Goal: Task Accomplishment & Management: Manage account settings

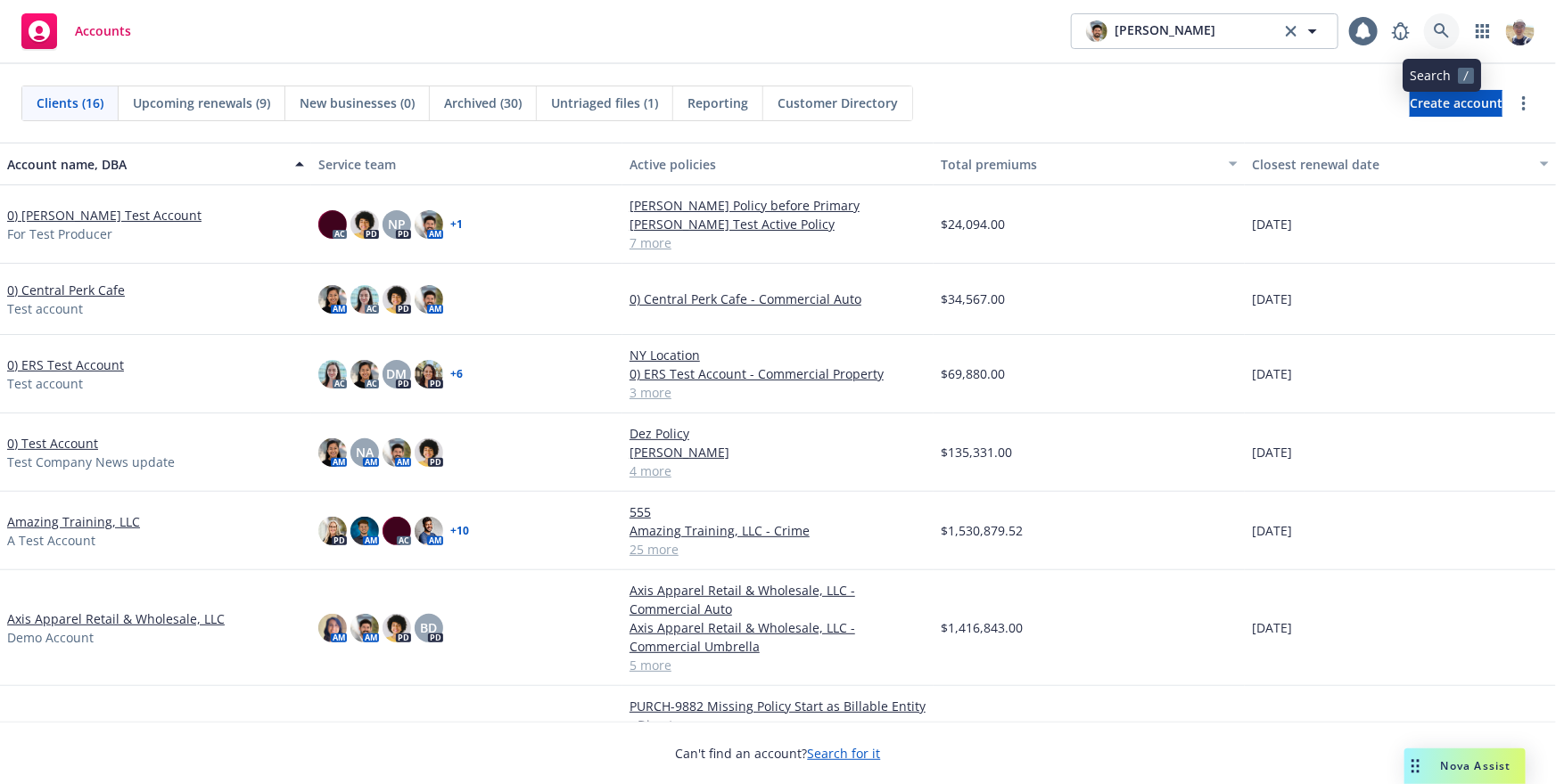
click at [1444, 25] on icon at bounding box center [1442, 31] width 16 height 16
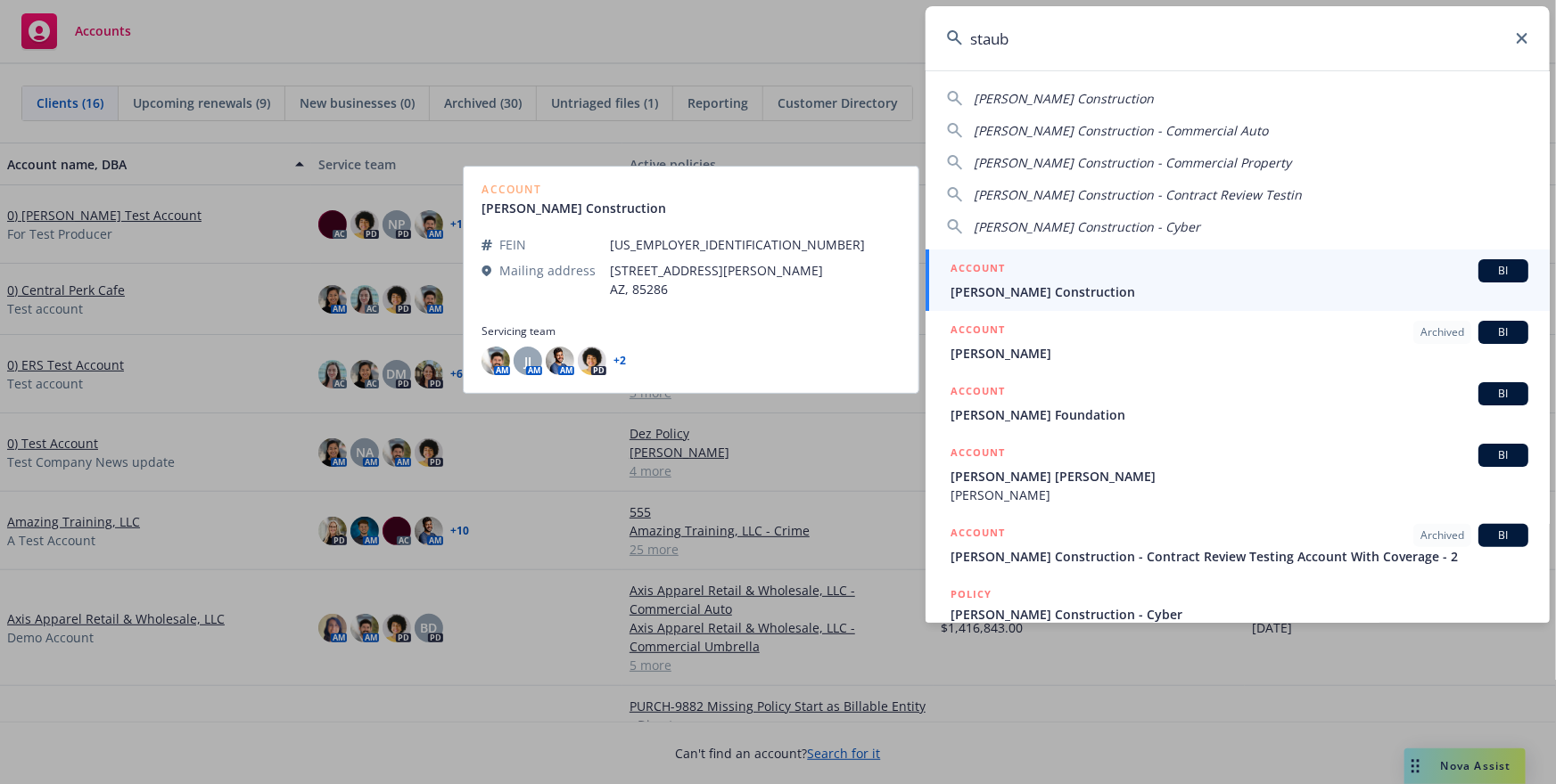
type input "staub"
click at [1216, 282] on span "[PERSON_NAME] Construction" at bounding box center [1239, 291] width 578 height 19
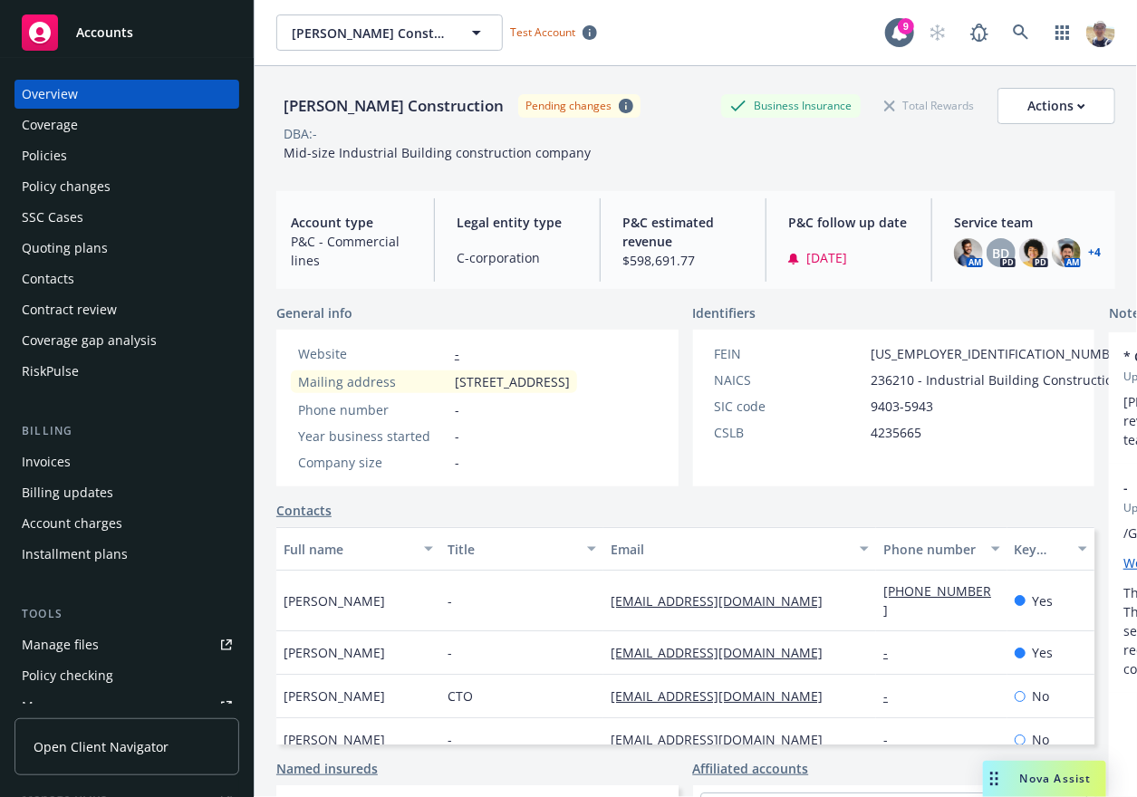
click at [152, 758] on link "Open Client Navigator" at bounding box center [126, 746] width 225 height 57
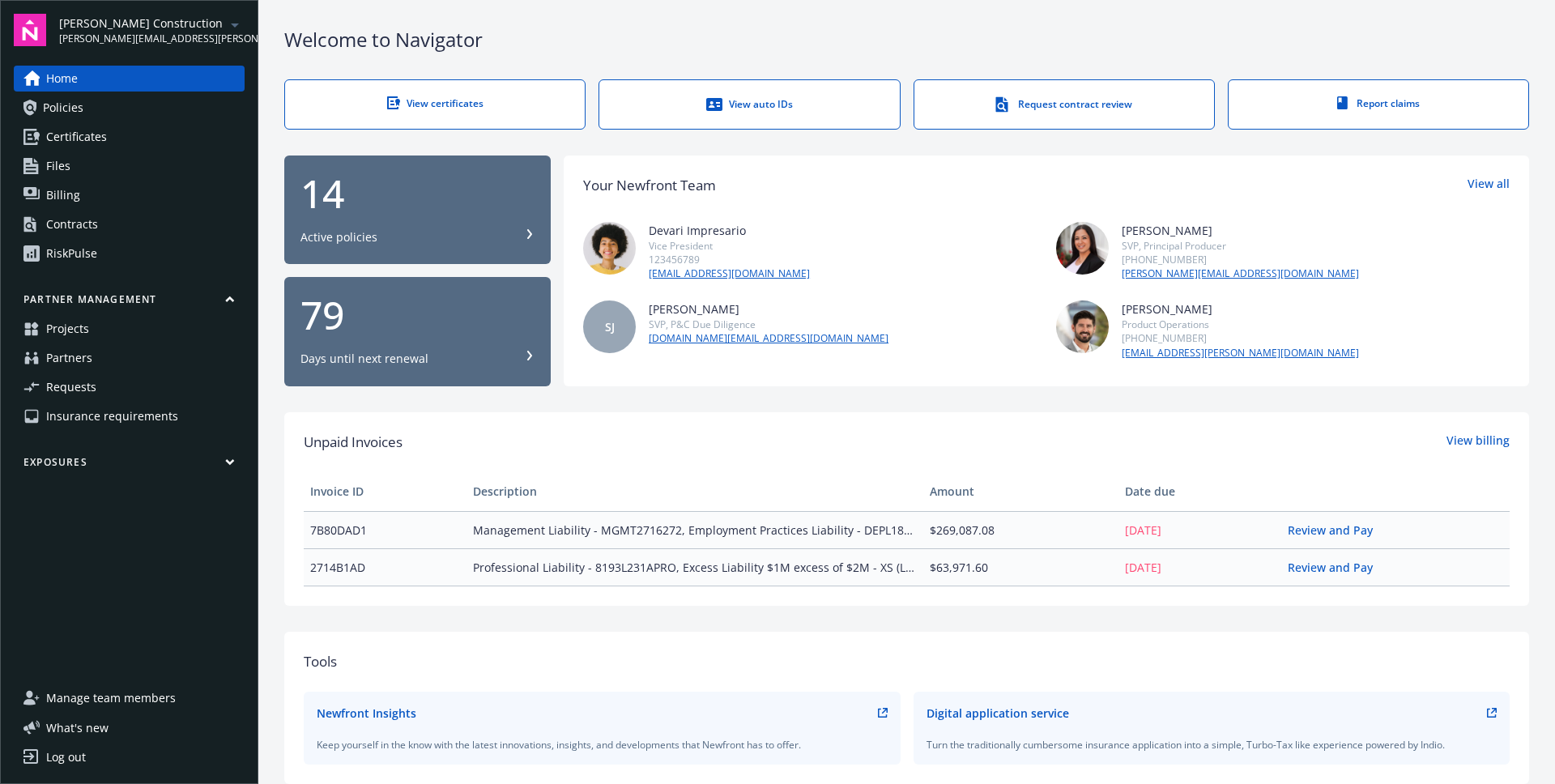
click at [50, 758] on div "Log out" at bounding box center [66, 756] width 39 height 26
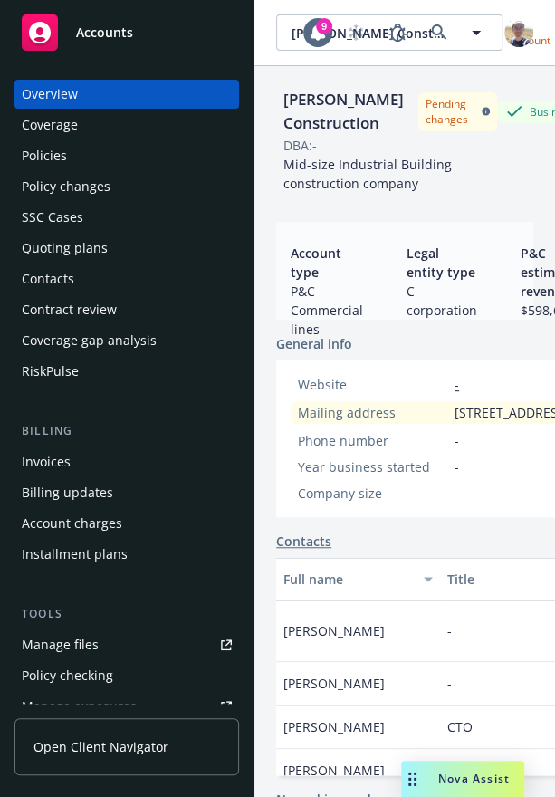
click at [114, 738] on span "Open Client Navigator" at bounding box center [101, 746] width 135 height 19
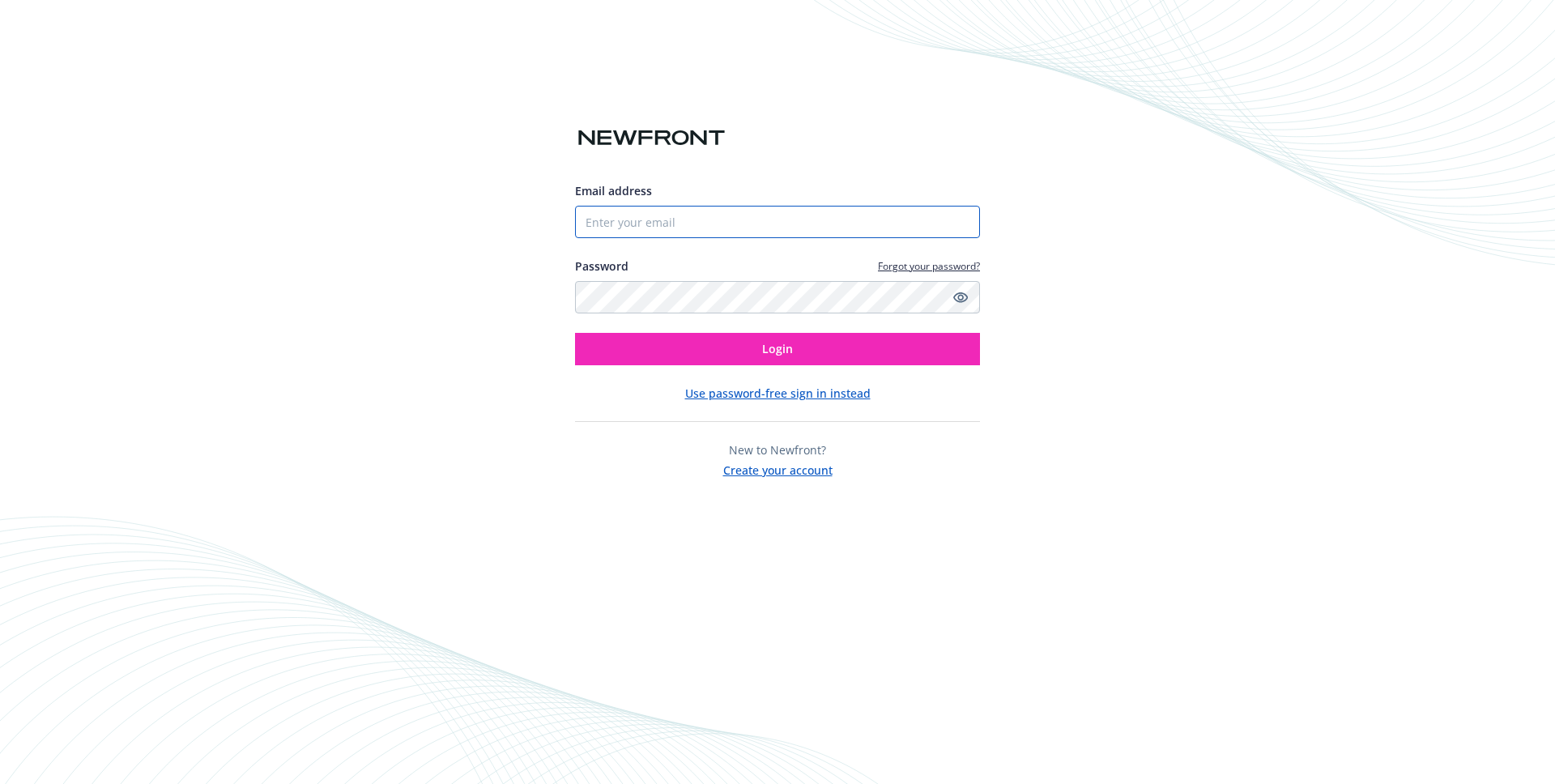
type input "luojingzhou+test@gmail.com"
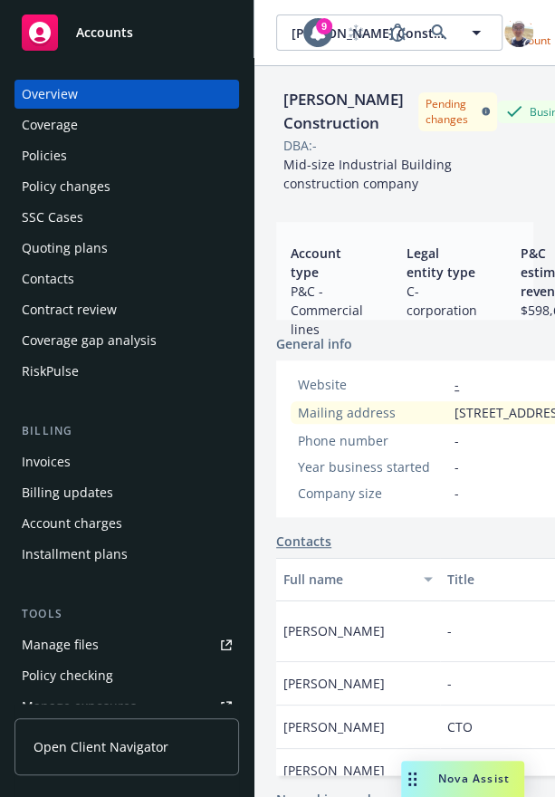
click at [184, 740] on link "Open Client Navigator" at bounding box center [126, 746] width 225 height 57
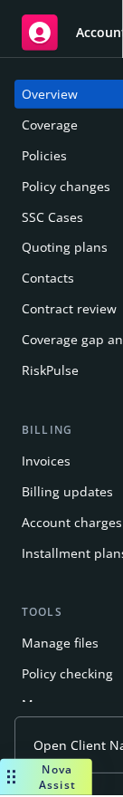
click at [87, 737] on span "Open Client Navigator" at bounding box center [101, 746] width 135 height 19
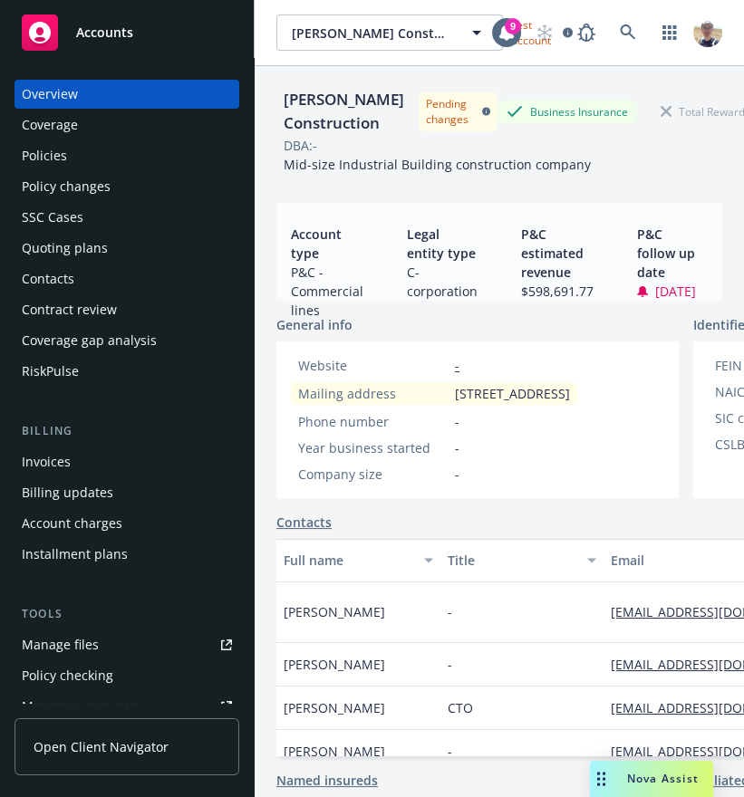
click at [554, 153] on div "DBA: -" at bounding box center [499, 145] width 446 height 19
